Goal: Task Accomplishment & Management: Manage account settings

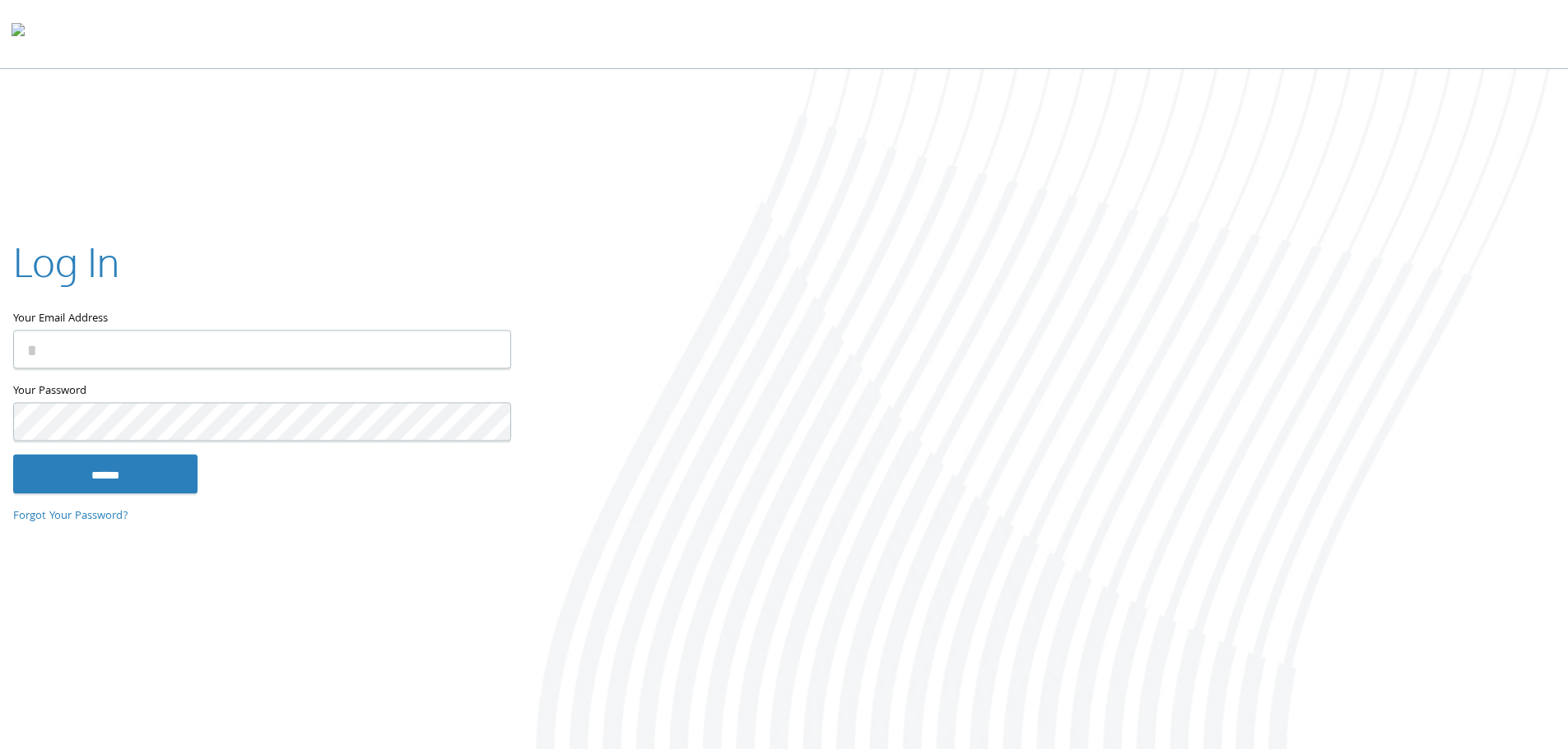
click at [144, 344] on input "Your Email Address" at bounding box center [262, 349] width 498 height 39
type input "**********"
click at [132, 475] on input "******" at bounding box center [105, 474] width 185 height 40
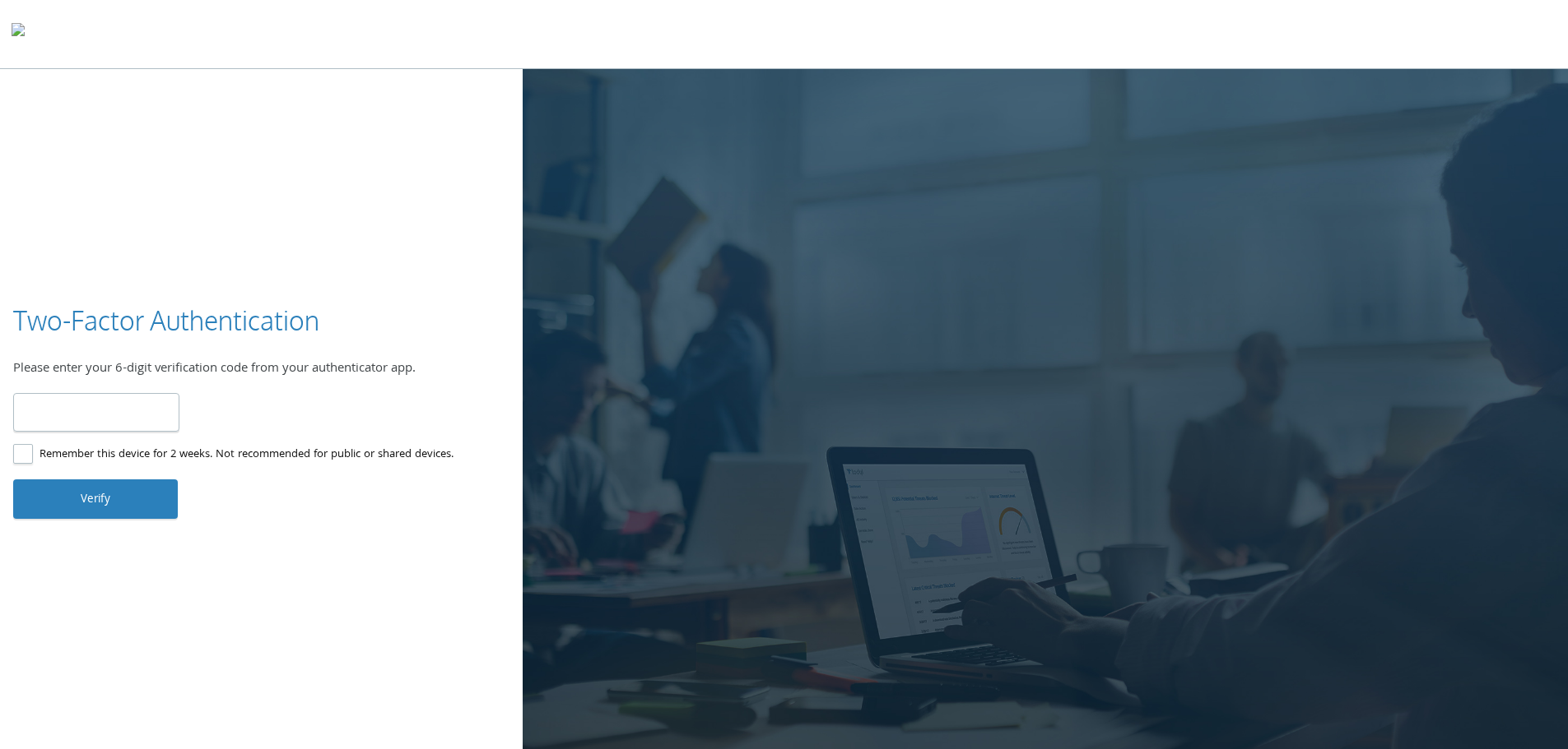
type input "******"
